Goal: Information Seeking & Learning: Check status

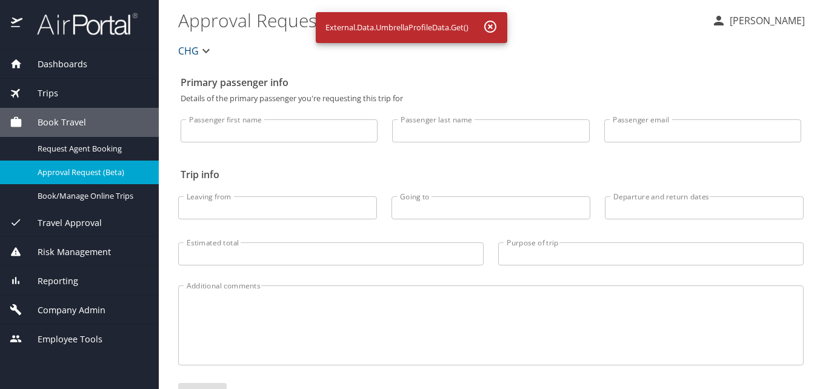
click at [76, 246] on span "Risk Management" at bounding box center [66, 251] width 88 height 13
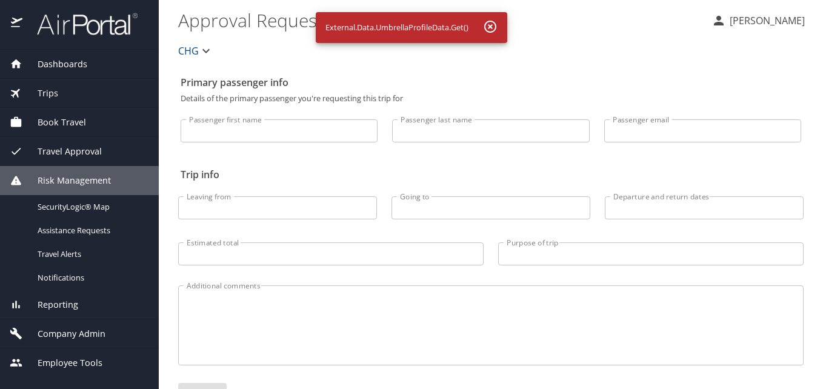
click at [56, 300] on span "Reporting" at bounding box center [50, 304] width 56 height 13
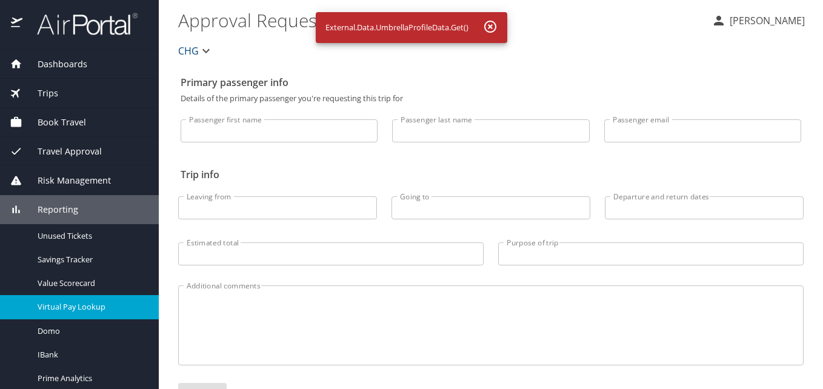
click at [90, 311] on span "Virtual Pay Lookup" at bounding box center [91, 307] width 107 height 12
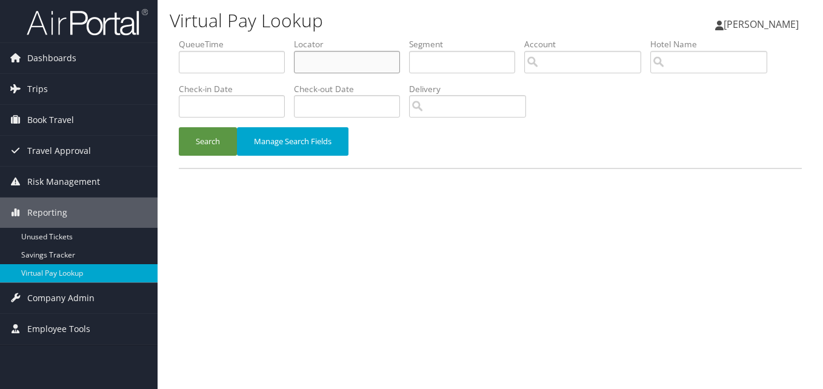
click at [355, 70] on input "text" at bounding box center [347, 62] width 106 height 22
paste input "HCDFLT"
type input "HCDFLT"
click at [224, 136] on button "Search" at bounding box center [208, 141] width 58 height 28
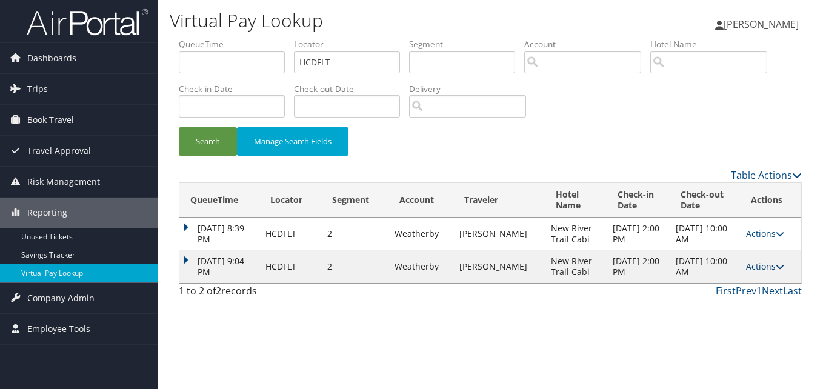
click at [769, 270] on link "Actions" at bounding box center [765, 266] width 38 height 12
click at [741, 307] on link "Logs" at bounding box center [741, 304] width 76 height 21
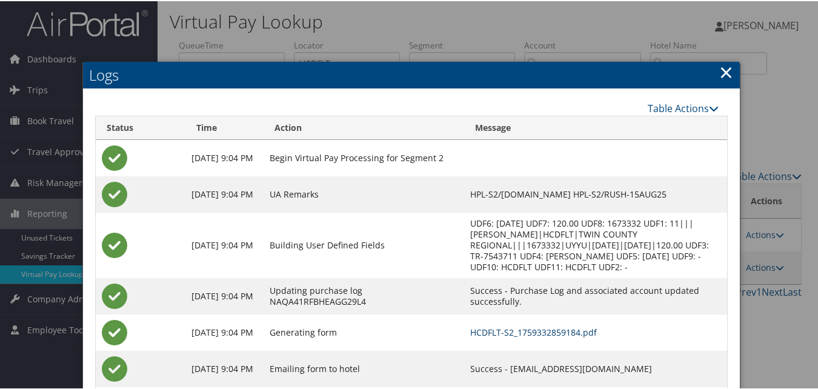
click at [516, 327] on link "HCDFLT-S2_1759332859184.pdf" at bounding box center [533, 331] width 127 height 12
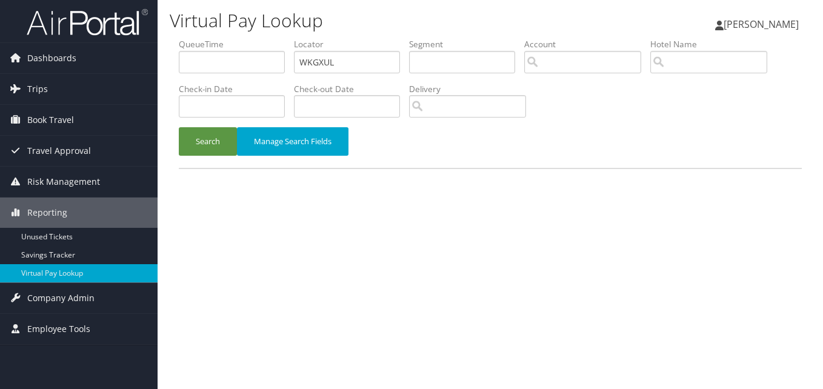
click at [320, 64] on input "WKGXUL" at bounding box center [347, 62] width 106 height 22
type input "WKGXUL"
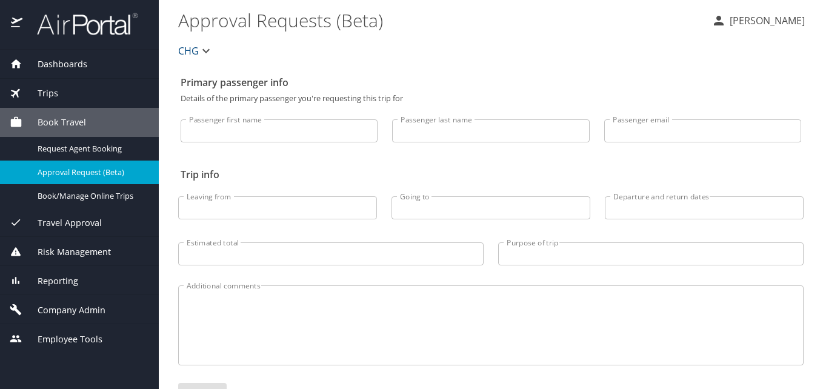
click at [84, 64] on span "Dashboards" at bounding box center [54, 64] width 65 height 13
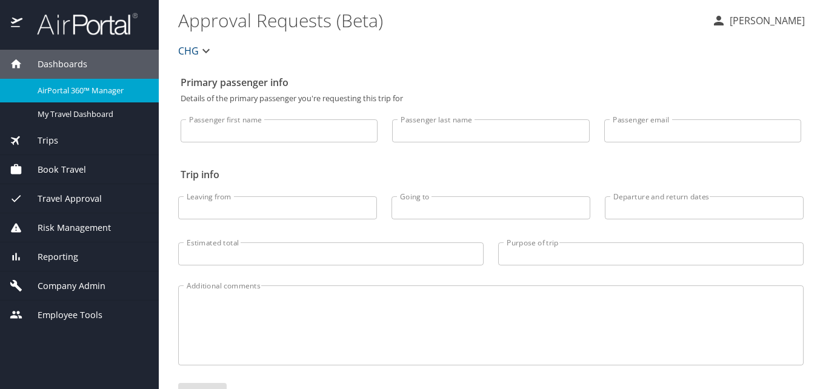
click at [72, 90] on span "AirPortal 360™ Manager" at bounding box center [91, 91] width 107 height 12
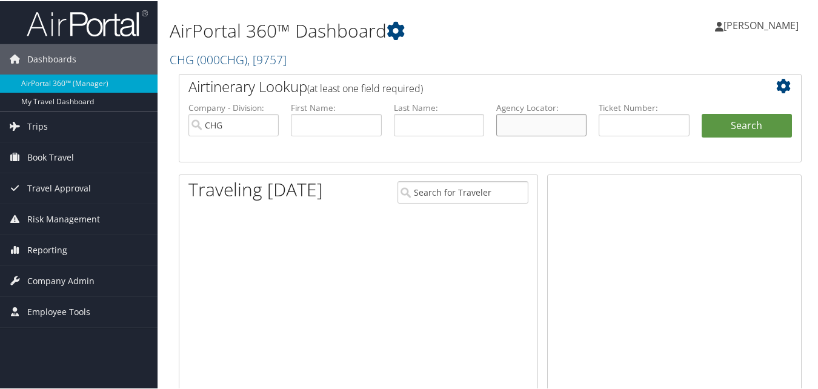
click at [544, 125] on input "text" at bounding box center [541, 124] width 90 height 22
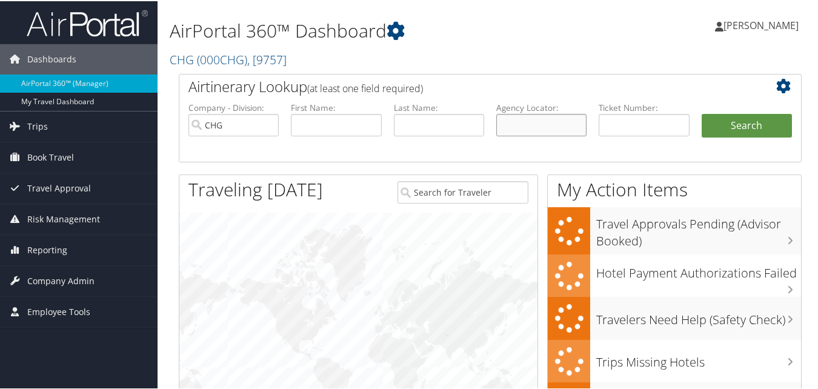
paste input "UTUJBK"
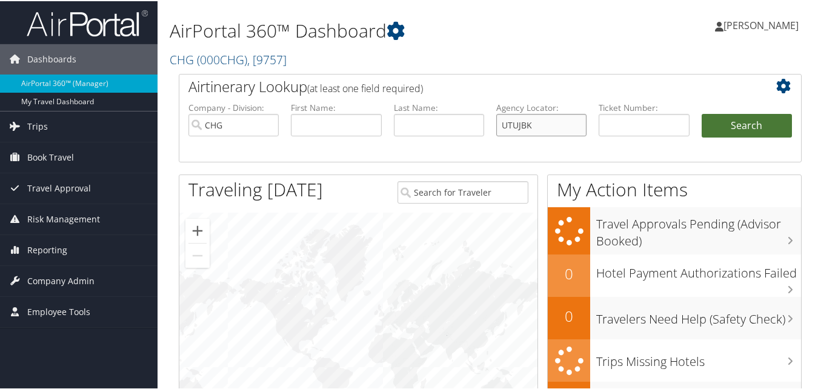
type input "UTUJBK"
click at [728, 129] on button "Search" at bounding box center [746, 125] width 90 height 24
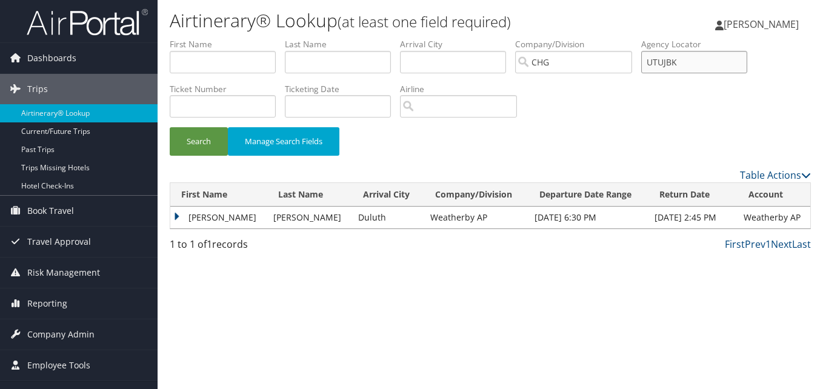
drag, startPoint x: 706, startPoint y: 59, endPoint x: 575, endPoint y: 58, distance: 131.5
click at [575, 38] on ul "First Name Last Name Departure City Arrival City Company/Division CHG Airport/C…" at bounding box center [490, 38] width 641 height 0
click at [198, 221] on td "Stephanie" at bounding box center [218, 218] width 97 height 22
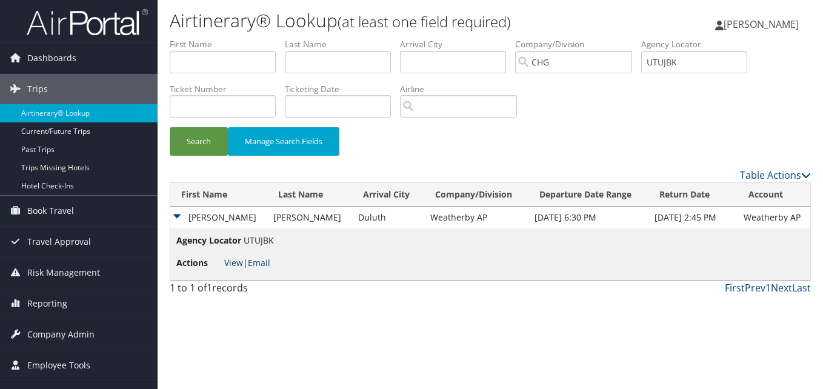
click at [228, 267] on link "View" at bounding box center [233, 263] width 19 height 12
drag, startPoint x: 695, startPoint y: 56, endPoint x: 635, endPoint y: 62, distance: 60.2
click at [635, 38] on ul "First Name Last Name Departure City Arrival City Company/Division CHG Airport/C…" at bounding box center [490, 38] width 641 height 0
click at [273, 55] on input "text" at bounding box center [223, 62] width 106 height 22
paste input "Hill, Stephanie"
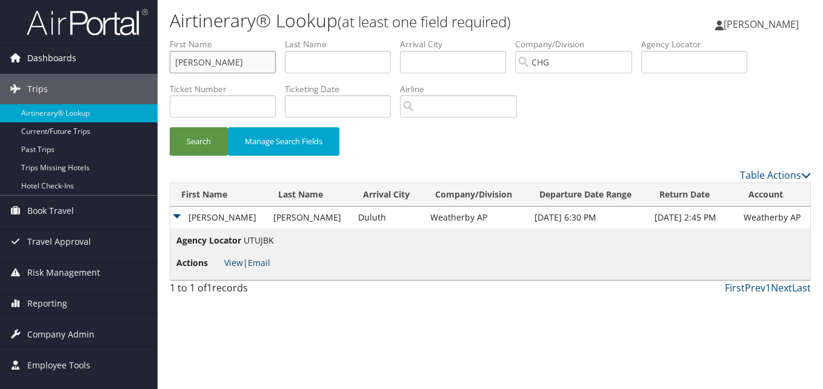
drag, startPoint x: 191, startPoint y: 58, endPoint x: 157, endPoint y: 67, distance: 35.7
click at [157, 67] on div "Dashboards AirPortal 360™ (Manager) My Travel Dashboard Trips Airtinerary® Look…" at bounding box center [411, 194] width 823 height 389
type input "Stephanie"
click at [322, 49] on label "Last Name" at bounding box center [342, 44] width 115 height 12
click at [317, 58] on input "text" at bounding box center [338, 62] width 106 height 22
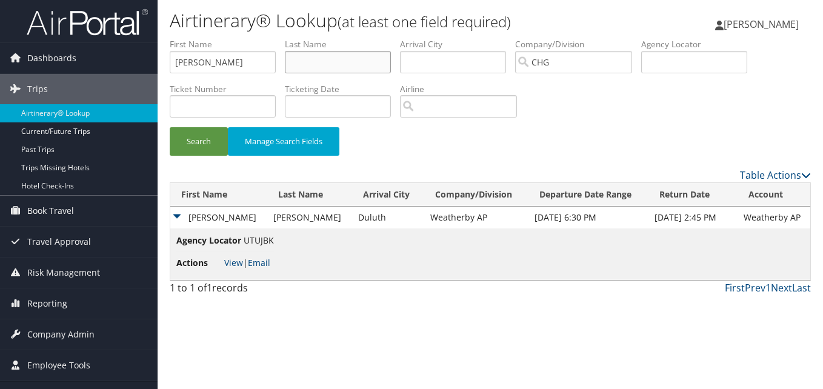
paste input "Hill,"
click at [334, 67] on input "Hill," at bounding box center [338, 62] width 106 height 22
type input "Hill"
click at [201, 144] on button "Search" at bounding box center [199, 141] width 58 height 28
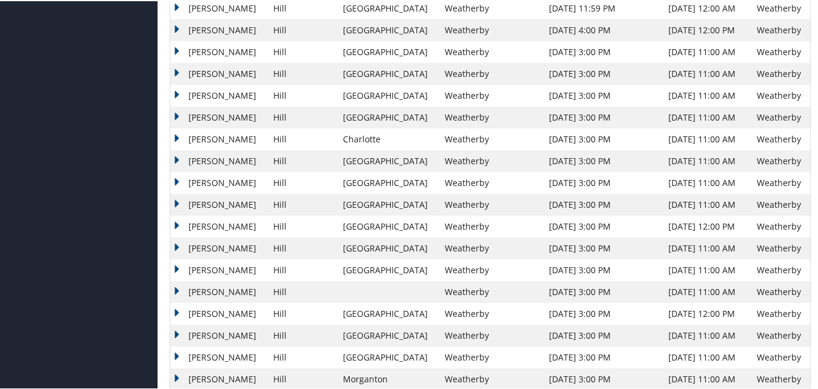
scroll to position [787, 0]
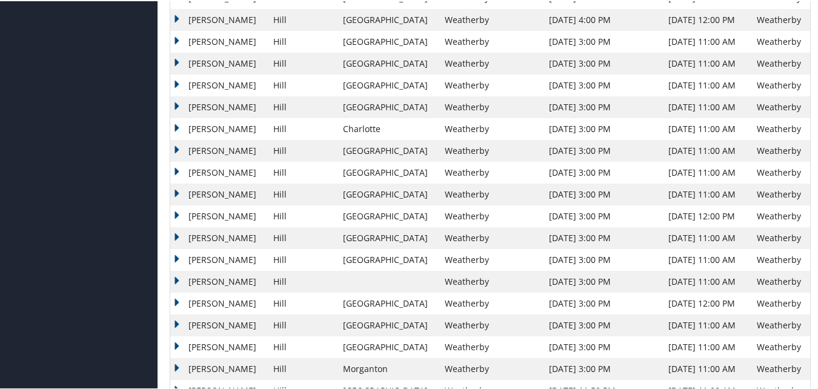
click at [179, 320] on td "Stephanie" at bounding box center [218, 324] width 97 height 22
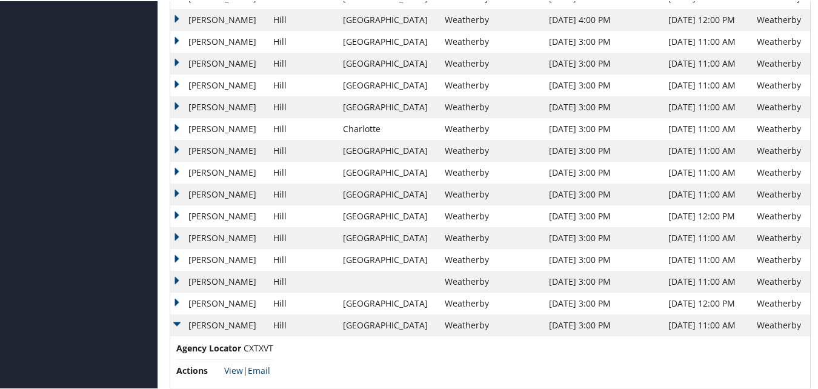
click at [232, 368] on link "View" at bounding box center [233, 369] width 19 height 12
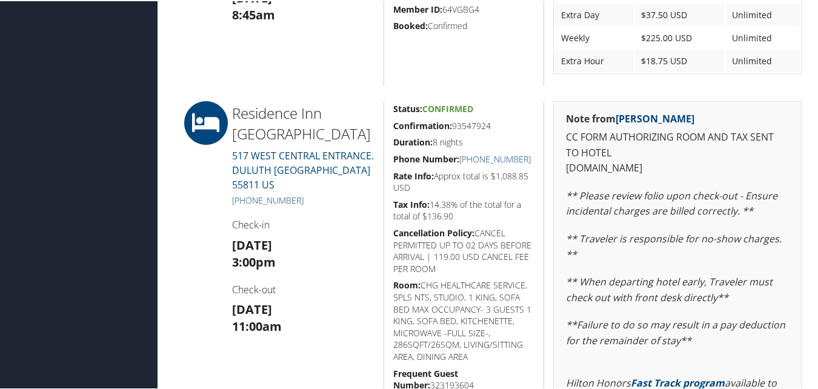
scroll to position [969, 0]
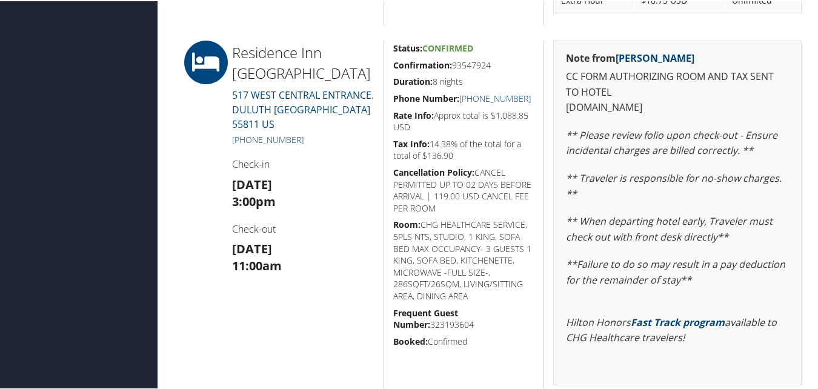
drag, startPoint x: 314, startPoint y: 133, endPoint x: 296, endPoint y: 134, distance: 18.3
click at [296, 134] on h5 "[PHONE_NUMBER]" at bounding box center [303, 139] width 142 height 12
drag, startPoint x: 296, startPoint y: 134, endPoint x: 297, endPoint y: 171, distance: 36.4
click at [297, 171] on div "Residence Inn Duluth Marriott 517 WEST CENTRAL ENTRANCE. DULUTH MN 55811 US +1 …" at bounding box center [303, 247] width 161 height 417
drag, startPoint x: 312, startPoint y: 142, endPoint x: 244, endPoint y: 141, distance: 67.8
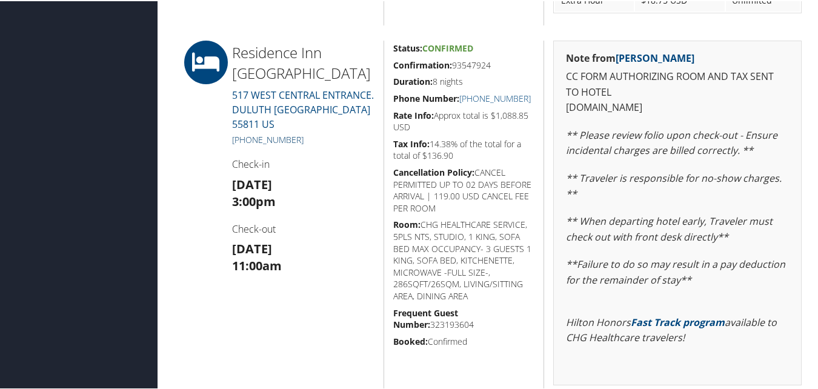
click at [244, 141] on h5 "+1 (218) 279-2885" at bounding box center [303, 139] width 142 height 12
copy link "(218) 279-2885"
drag, startPoint x: 471, startPoint y: 61, endPoint x: 389, endPoint y: 61, distance: 81.8
click at [389, 61] on div "Status: Confirmed Confirmation: 93547924 Duration: 8 nights Phone Number: +1 (2…" at bounding box center [463, 247] width 161 height 417
copy h5 "Confirmation: 93547924"
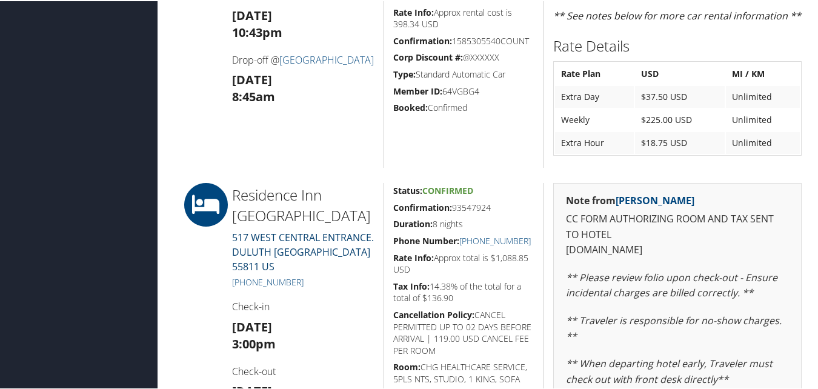
scroll to position [848, 0]
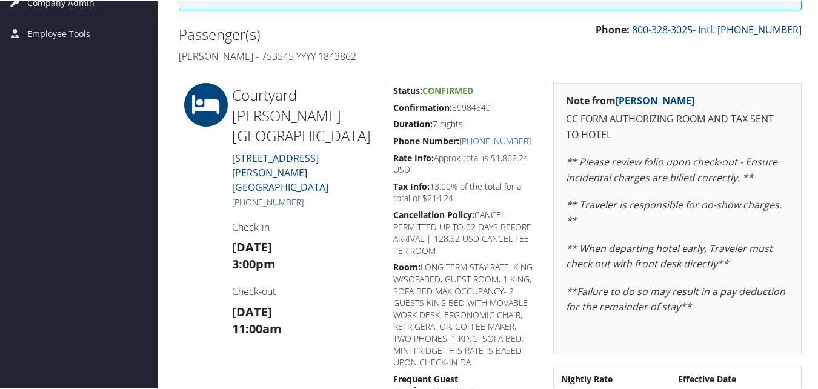
scroll to position [242, 0]
drag, startPoint x: 315, startPoint y: 165, endPoint x: 245, endPoint y: 171, distance: 69.9
click at [245, 194] on h5 "[PHONE_NUMBER]" at bounding box center [303, 200] width 142 height 12
copy link "336) 760-5777"
